Goal: Complete application form

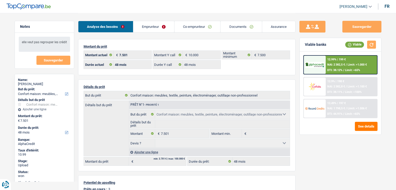
select select "household"
select select "48"
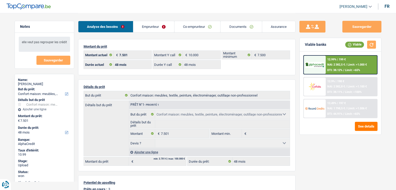
select select "household"
select select "48"
click at [164, 29] on link "Emprunteur" at bounding box center [153, 26] width 41 height 11
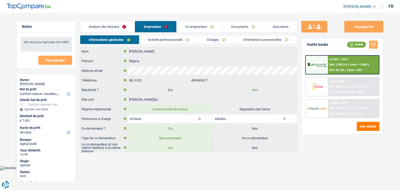
click at [172, 39] on link "Activité professionnelle" at bounding box center [168, 39] width 59 height 9
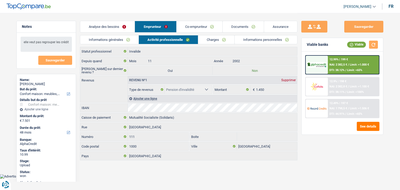
click at [215, 41] on link "Charges" at bounding box center [216, 39] width 36 height 9
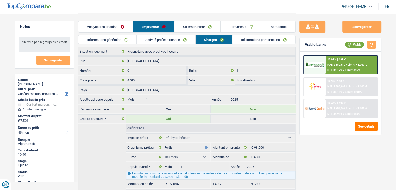
drag, startPoint x: 199, startPoint y: 32, endPoint x: 192, endPoint y: 32, distance: 6.5
click at [198, 32] on link "Co-emprunteur" at bounding box center [198, 26] width 46 height 11
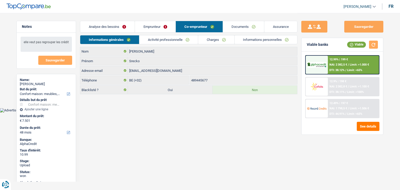
click at [189, 40] on link "Activité professionnelle" at bounding box center [168, 39] width 59 height 9
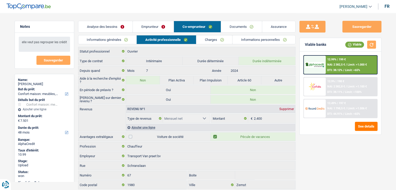
click at [210, 41] on link "Charges" at bounding box center [214, 39] width 36 height 9
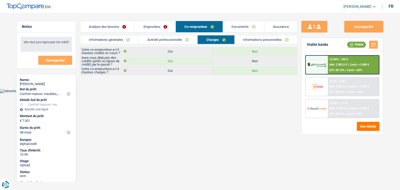
click at [251, 39] on link "Informations personnelles" at bounding box center [266, 39] width 63 height 9
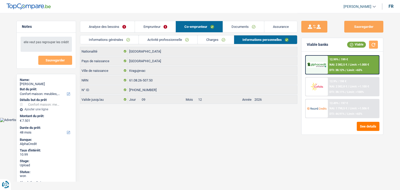
click at [163, 29] on link "Emprunteur" at bounding box center [155, 26] width 41 height 11
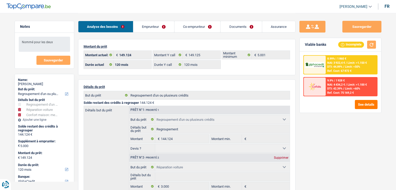
select select "refinancing"
select select "carRepair"
select select "household"
select select "120"
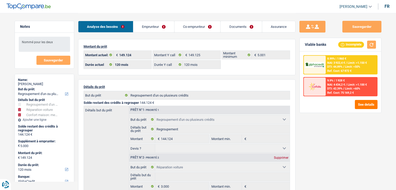
select select "alphacredit"
select select "120"
select select "refinancing"
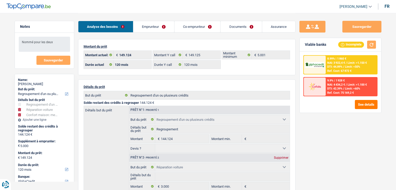
select select "carRepair"
select select "household"
select select "120"
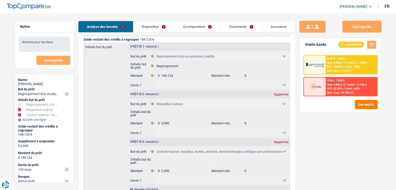
scroll to position [78, 0]
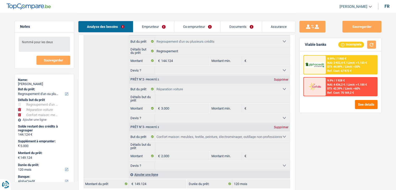
click at [162, 30] on link "Emprunteur" at bounding box center [153, 26] width 41 height 11
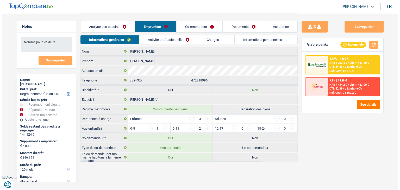
scroll to position [0, 0]
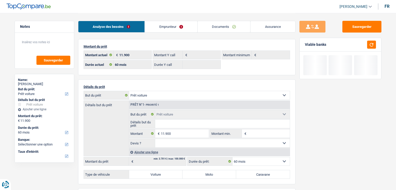
select select "car"
select select "60"
select select "car"
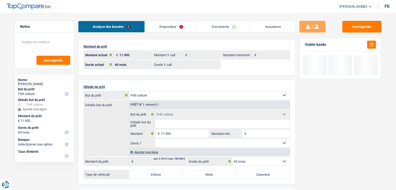
select select "car"
select select "60"
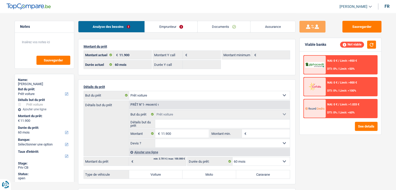
click at [170, 29] on link "Emprunteur" at bounding box center [171, 26] width 53 height 11
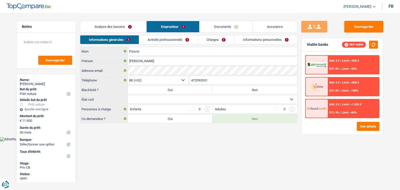
click at [170, 37] on link "Activité professionnelle" at bounding box center [168, 39] width 59 height 9
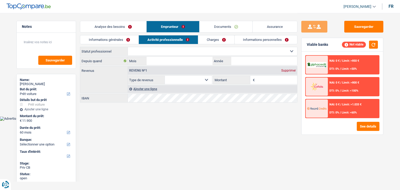
click at [121, 24] on link "Analyse des besoins" at bounding box center [113, 26] width 66 height 11
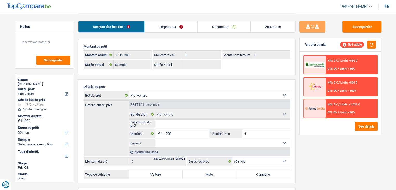
click at [226, 27] on link "Documents" at bounding box center [224, 26] width 53 height 11
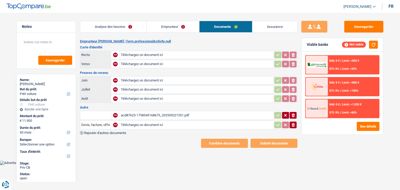
click at [179, 111] on div "acd87623-1758549168675_202509221551.pdf" at bounding box center [197, 115] width 152 height 8
